Goal: Task Accomplishment & Management: Use online tool/utility

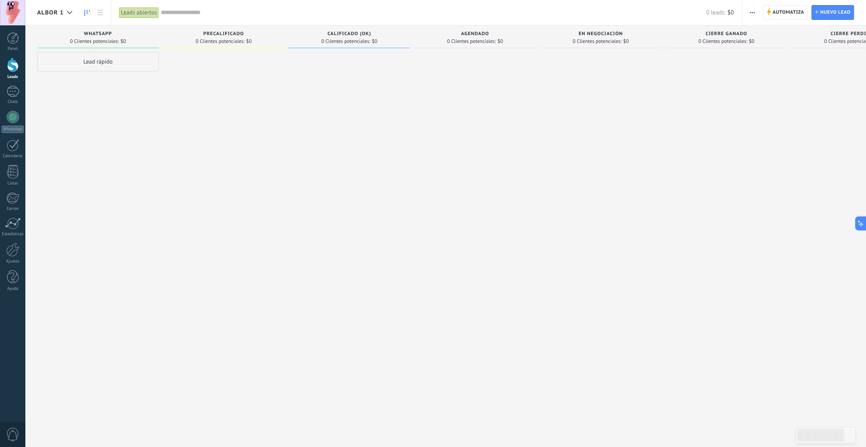
click at [752, 11] on span "button" at bounding box center [752, 12] width 5 height 15
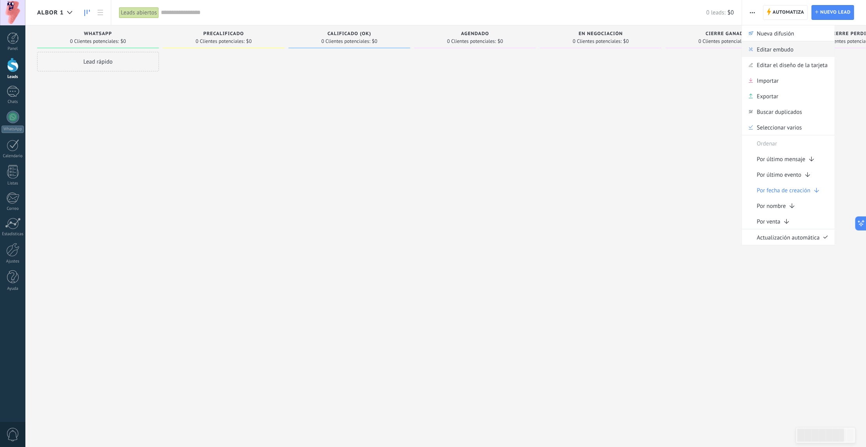
click at [782, 50] on span "Editar embudo" at bounding box center [775, 49] width 37 height 16
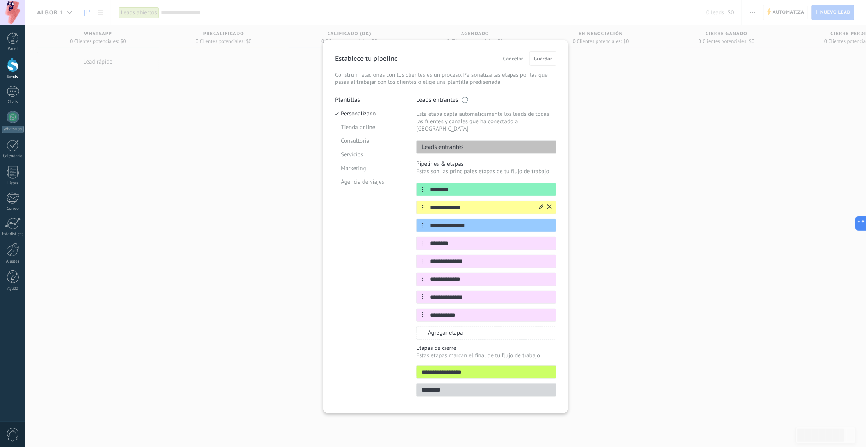
click at [550, 205] on icon at bounding box center [549, 207] width 4 height 4
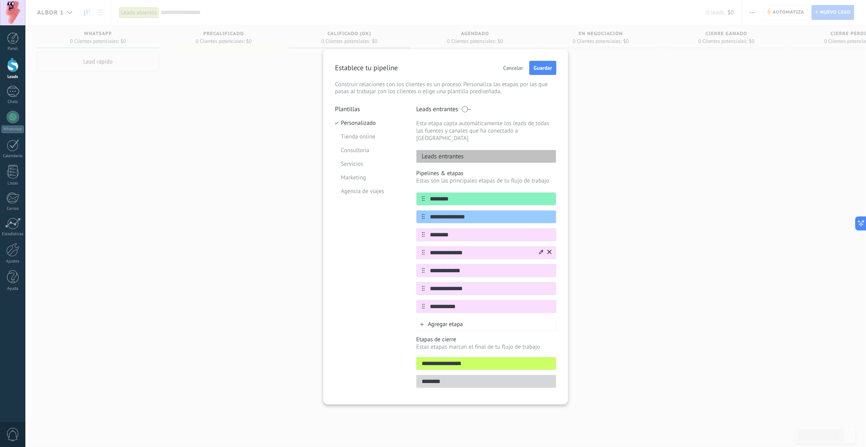
click at [551, 250] on icon at bounding box center [549, 252] width 4 height 5
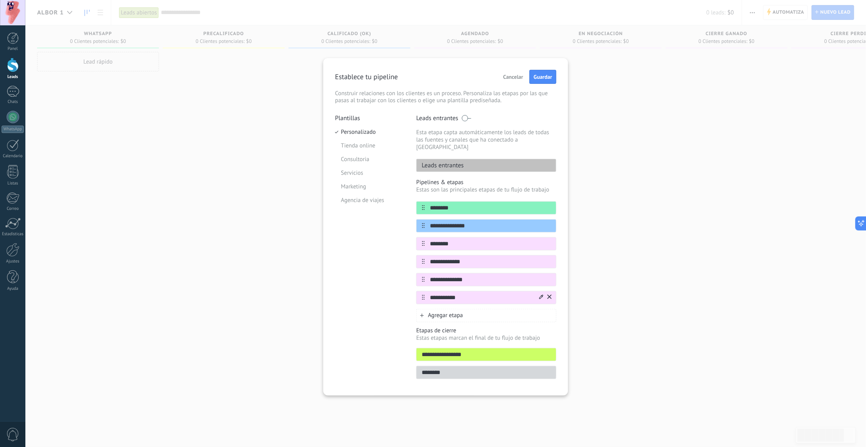
click at [550, 295] on icon at bounding box center [549, 297] width 4 height 4
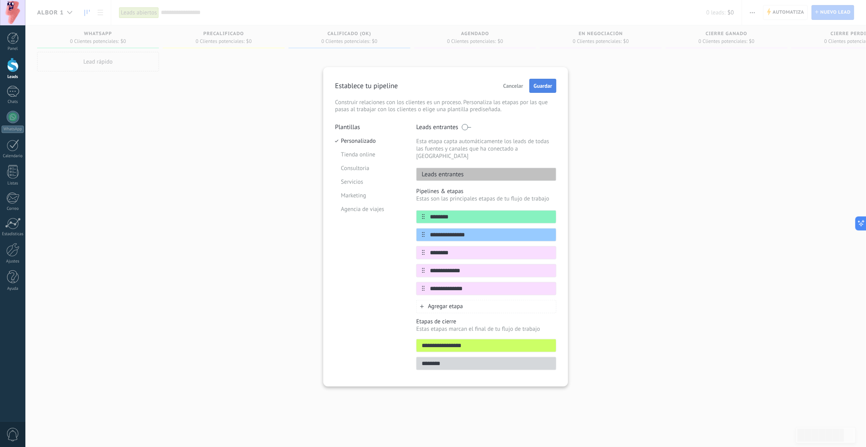
click at [534, 87] on span "Guardar" at bounding box center [543, 85] width 18 height 5
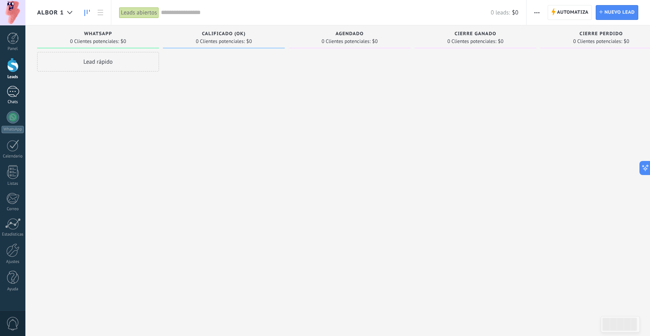
click at [12, 93] on div at bounding box center [13, 91] width 12 height 11
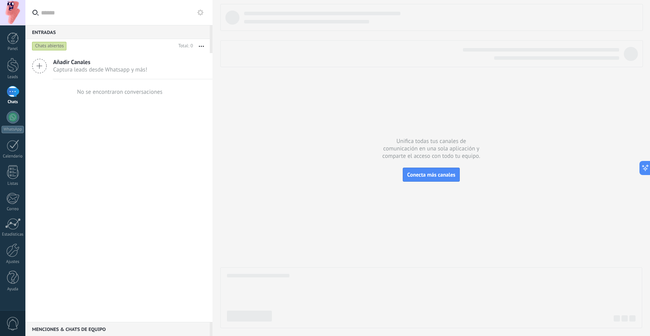
click at [95, 68] on span "Captura leads desde Whatsapp y más!" at bounding box center [100, 69] width 94 height 7
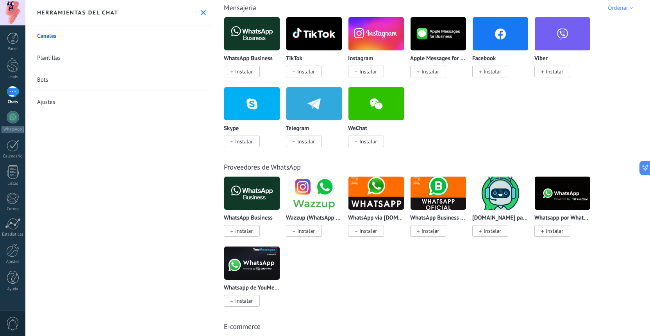
scroll to position [140, 0]
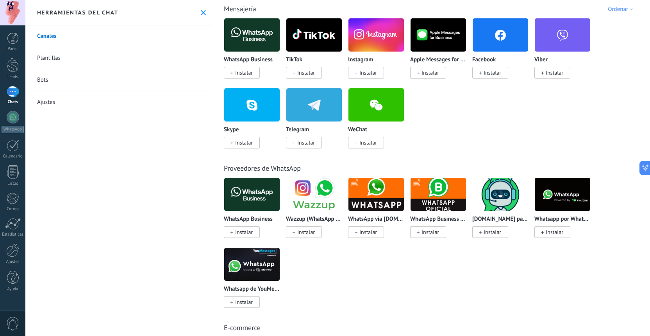
click at [230, 75] on span at bounding box center [231, 72] width 3 height 7
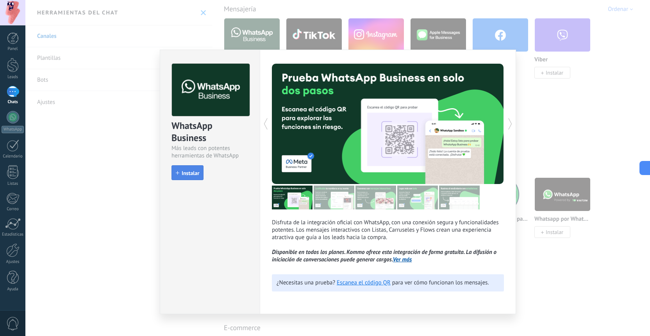
click at [192, 169] on button "Instalar" at bounding box center [187, 172] width 32 height 15
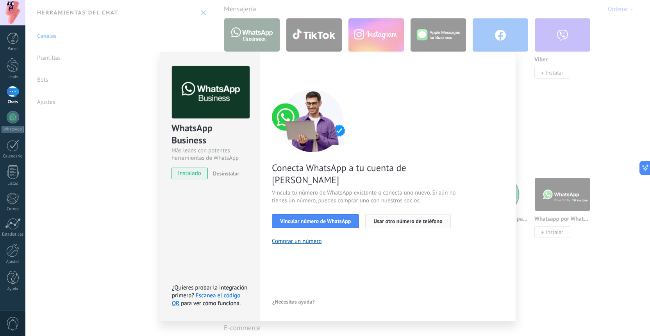
click at [396, 218] on span "Usar otro número de teléfono" at bounding box center [407, 220] width 69 height 5
click at [330, 218] on span "Vincular número de WhatsApp" at bounding box center [315, 220] width 71 height 5
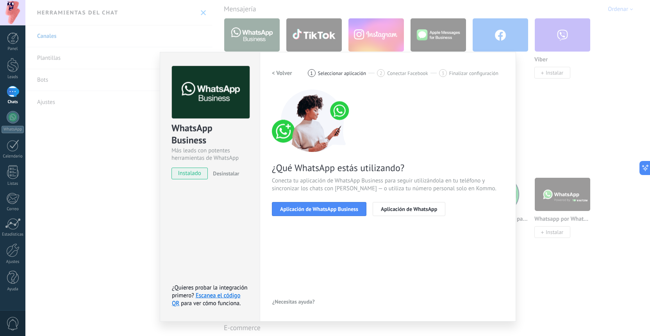
click at [330, 212] on span "Aplicación de WhatsApp Business" at bounding box center [319, 208] width 78 height 5
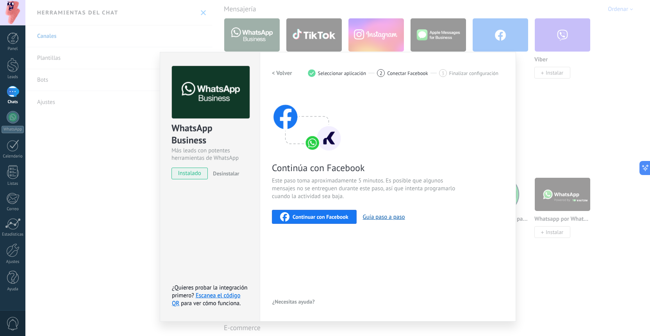
click at [319, 281] on div "< Volver 1 Seleccionar aplicación 2 Conectar Facebook 3 Finalizar configuración…" at bounding box center [388, 186] width 232 height 241
click at [395, 217] on button "Guía paso a paso" at bounding box center [384, 216] width 42 height 7
click at [335, 75] on span "Seleccionar aplicación" at bounding box center [342, 73] width 48 height 6
click at [285, 73] on h2 "< Volver" at bounding box center [282, 72] width 20 height 7
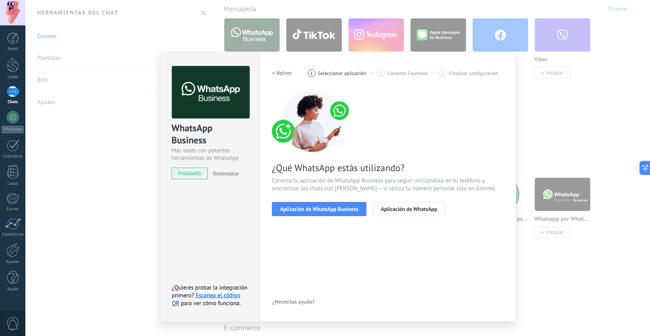
click at [288, 75] on h2 "< Volver" at bounding box center [282, 72] width 20 height 7
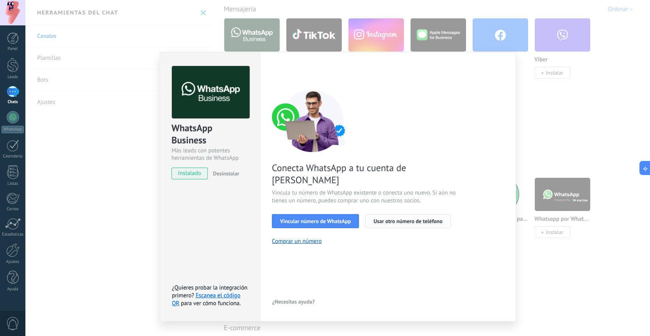
click at [414, 218] on span "Usar otro número de teléfono" at bounding box center [407, 220] width 69 height 5
